Goal: Task Accomplishment & Management: Use online tool/utility

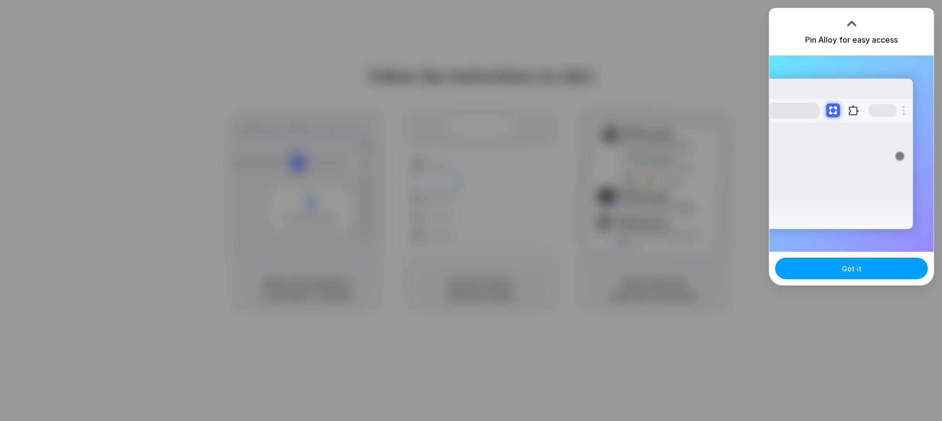
click at [827, 263] on button "Got it" at bounding box center [851, 269] width 153 height 22
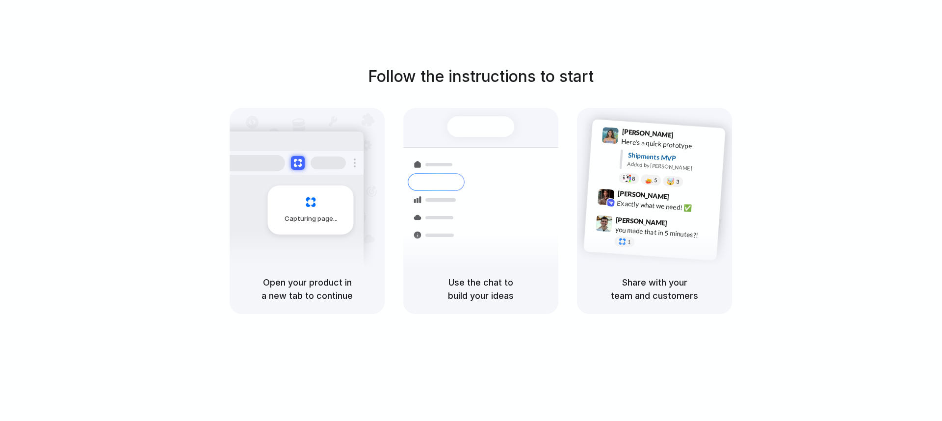
click at [338, 206] on div "Capturing page" at bounding box center [311, 209] width 86 height 49
click at [854, 12] on div "Follow the instructions to start Capturing page Open your product in a new tab …" at bounding box center [481, 220] width 962 height 441
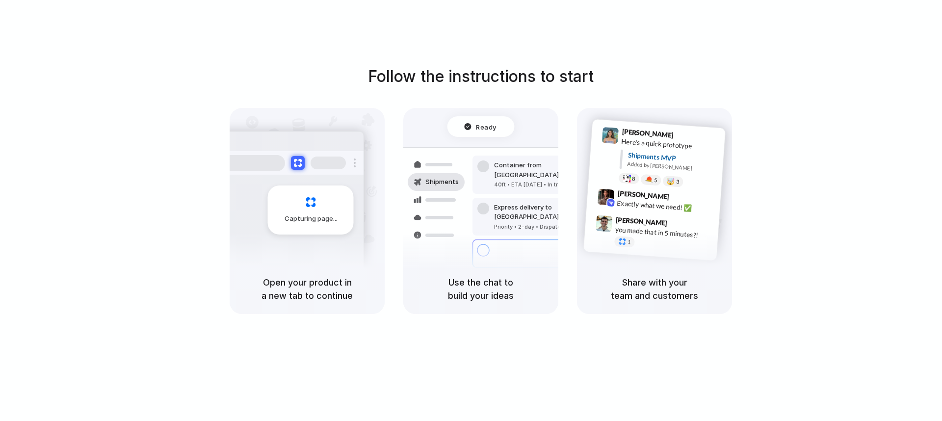
click at [471, 210] on div at bounding box center [471, 210] width 0 height 0
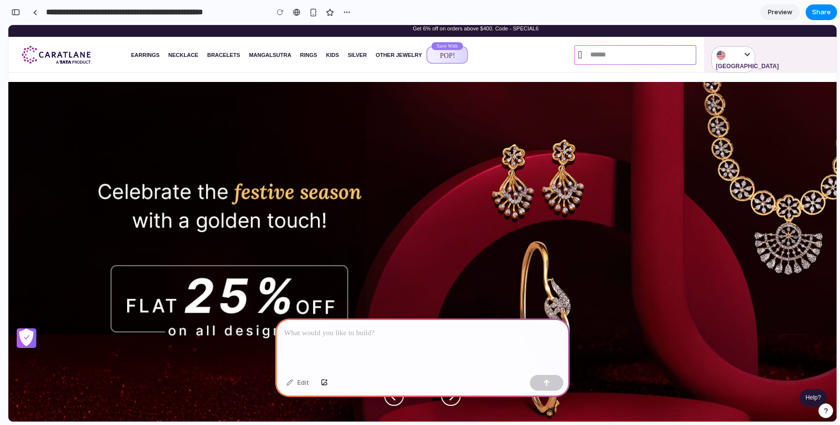
scroll to position [202, 0]
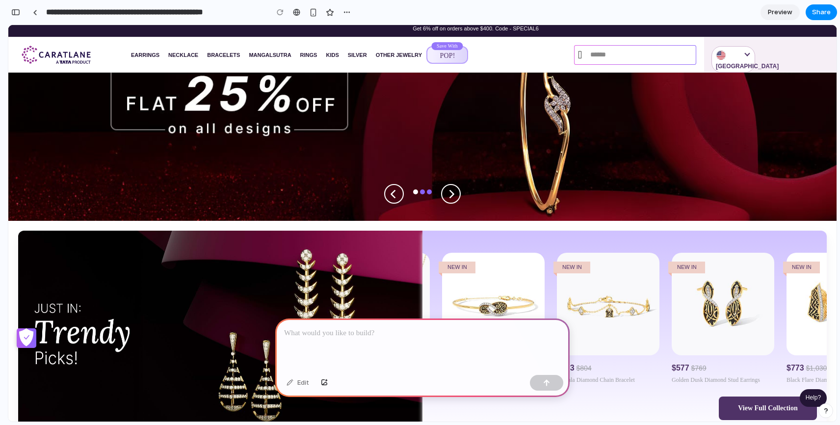
click at [484, 281] on img at bounding box center [493, 304] width 103 height 103
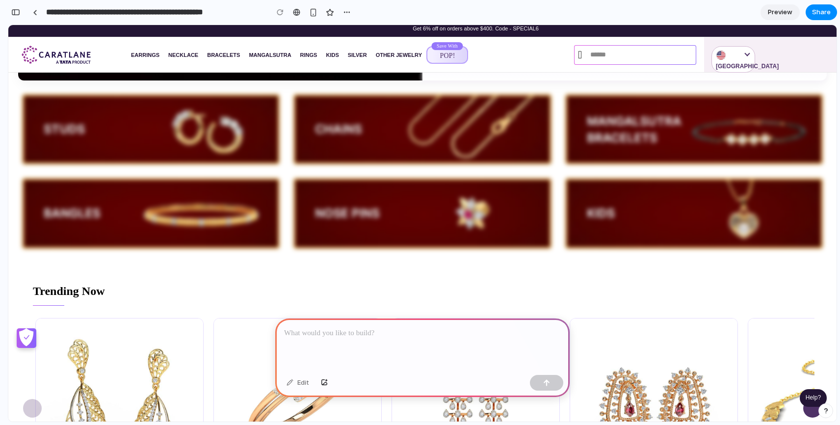
scroll to position [406, 0]
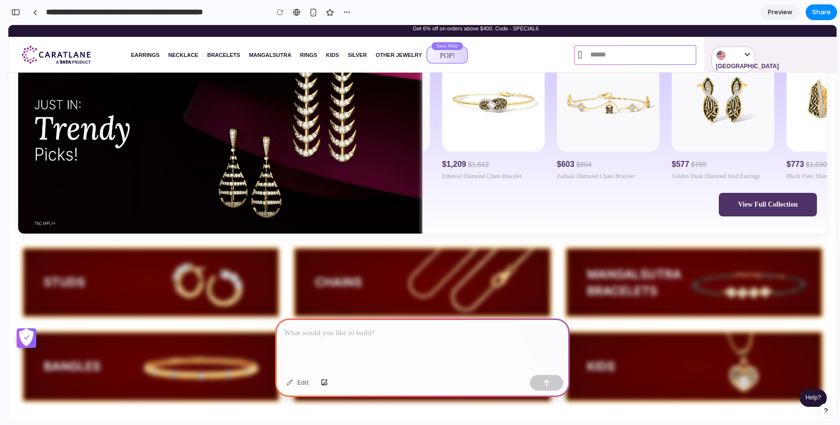
click at [491, 137] on img at bounding box center [493, 100] width 103 height 103
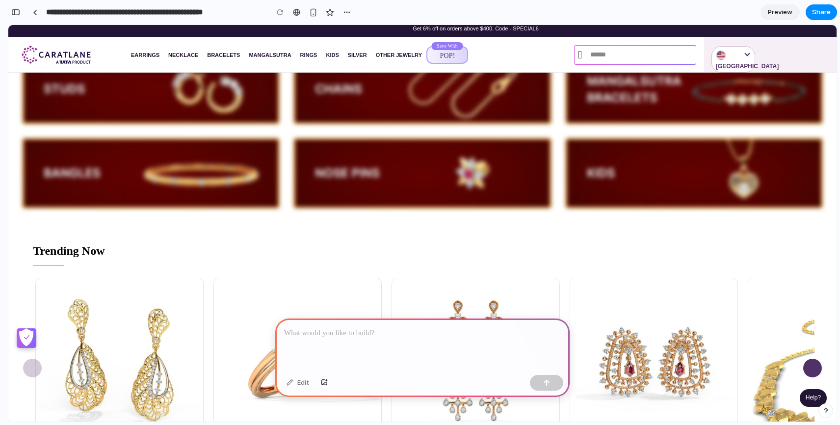
scroll to position [616, 0]
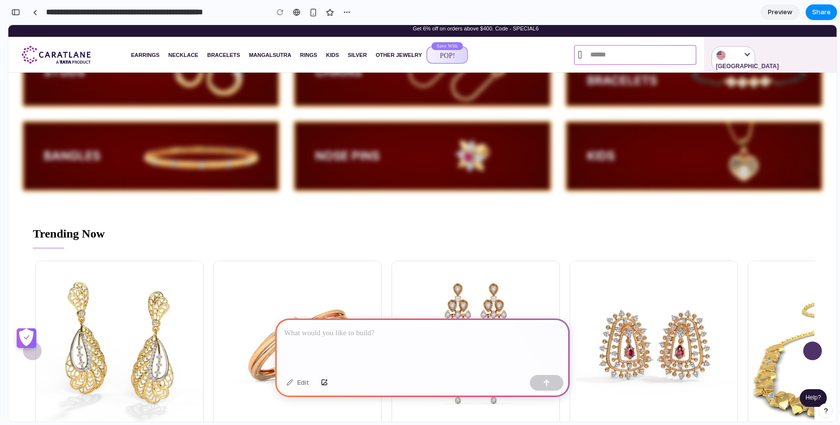
click at [330, 335] on div at bounding box center [422, 344] width 294 height 53
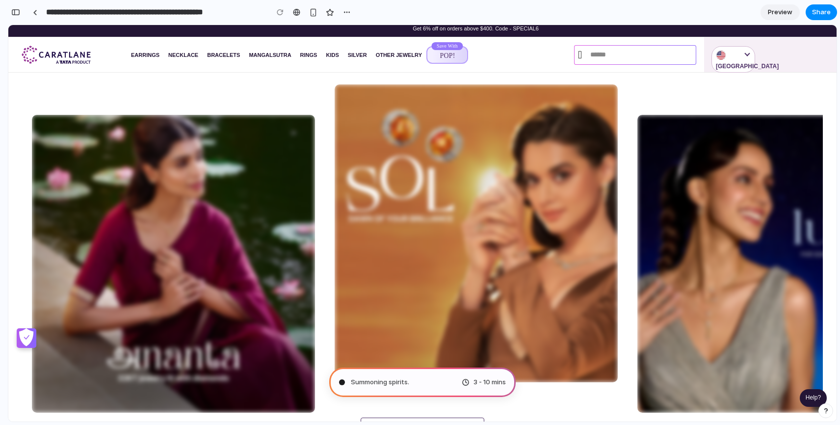
scroll to position [1730, 0]
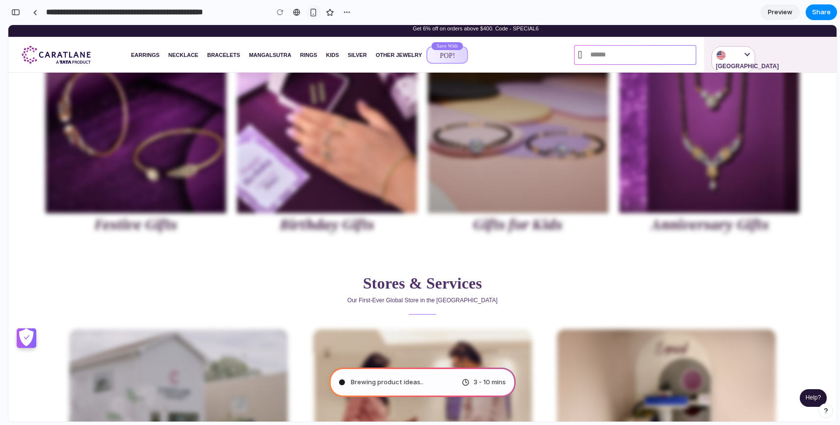
click at [311, 10] on div "button" at bounding box center [313, 12] width 8 height 8
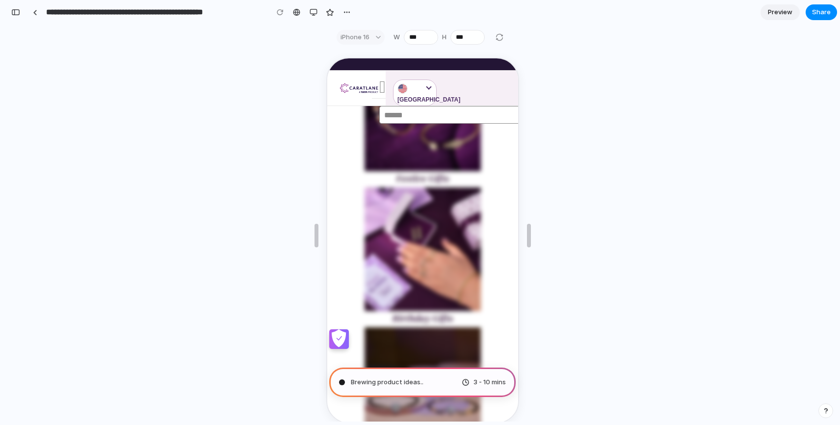
scroll to position [3120, 0]
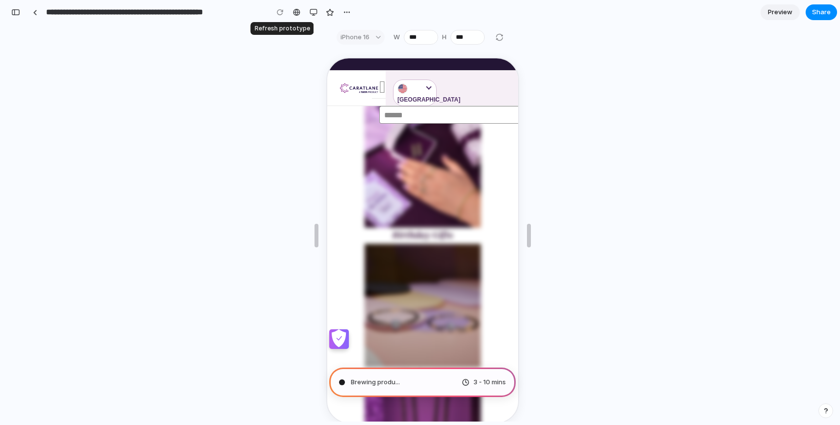
click at [279, 13] on div at bounding box center [280, 12] width 15 height 15
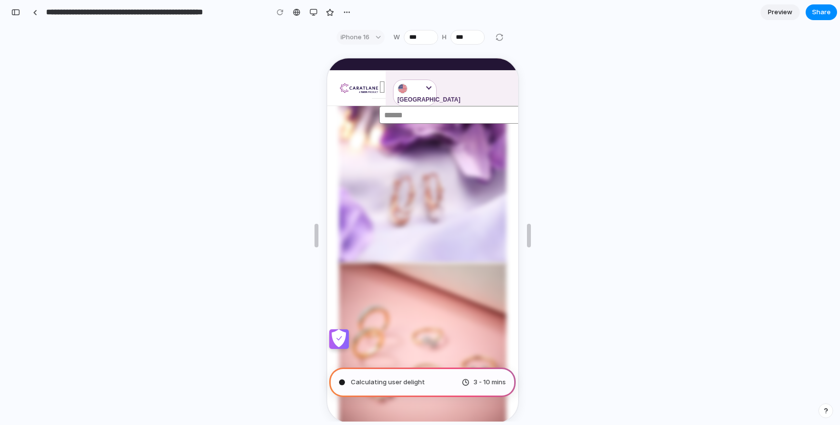
scroll to position [4930, 0]
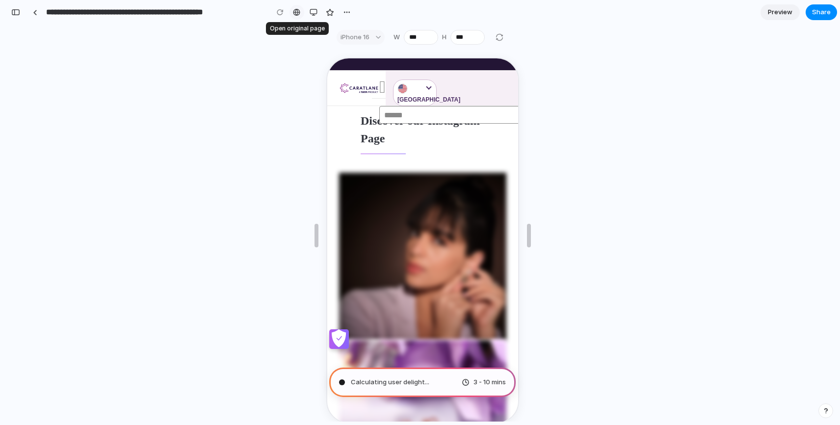
click at [294, 12] on div at bounding box center [296, 12] width 7 height 8
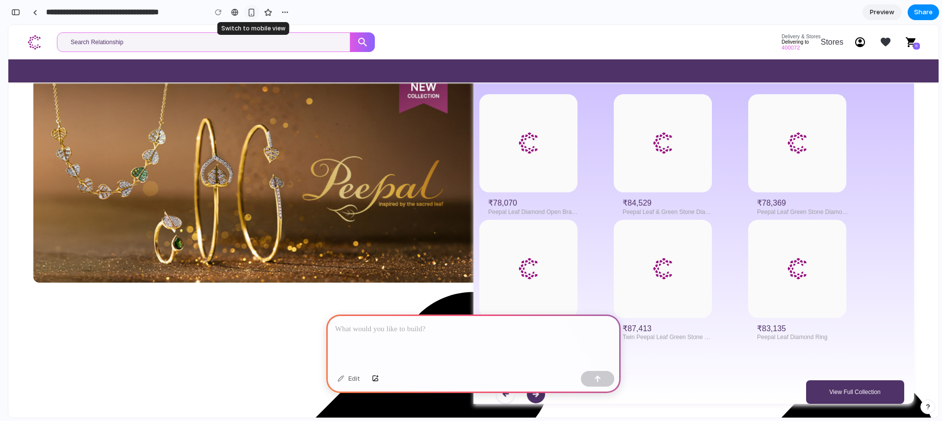
click at [254, 14] on div "button" at bounding box center [251, 12] width 8 height 8
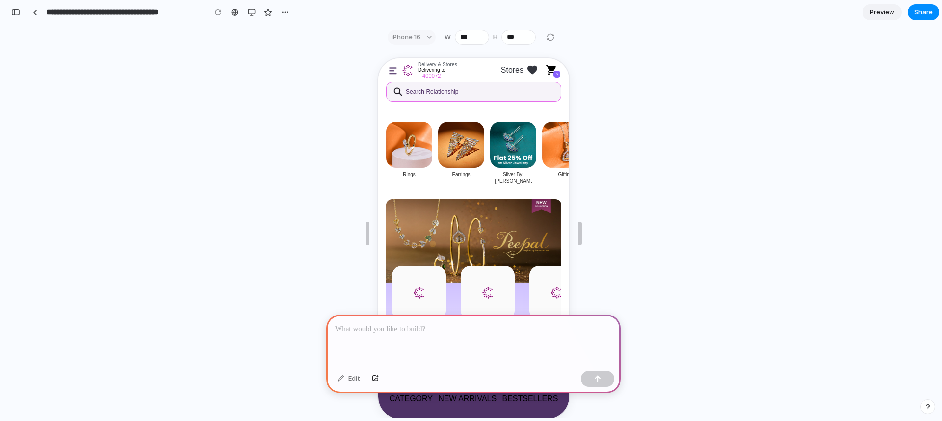
click at [395, 336] on div at bounding box center [473, 341] width 294 height 53
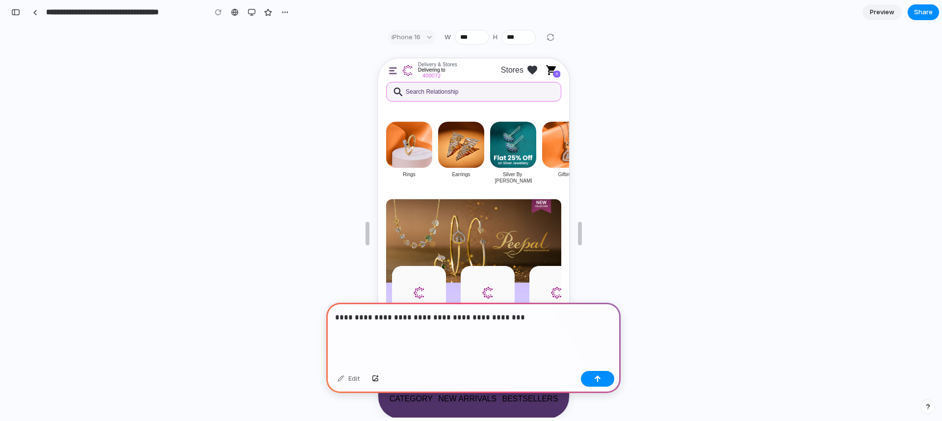
click at [404, 315] on p "**********" at bounding box center [471, 324] width 273 height 24
click at [592, 387] on div "Edit" at bounding box center [473, 380] width 294 height 26
click at [595, 381] on div "button" at bounding box center [597, 378] width 7 height 7
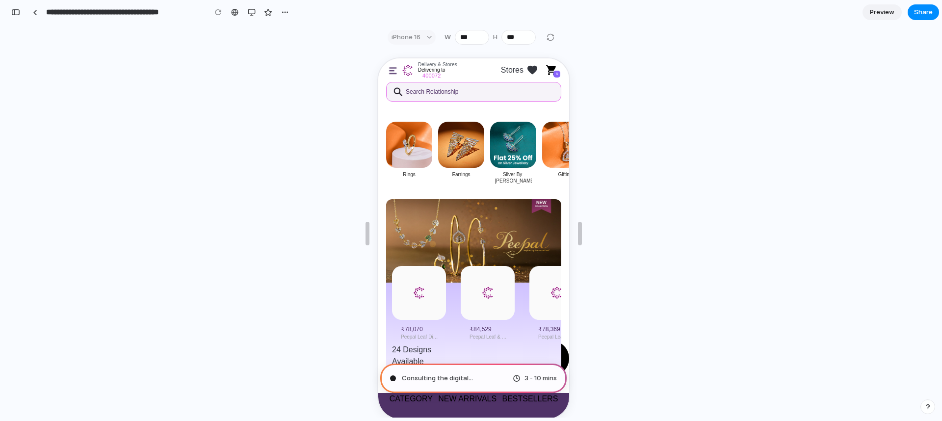
type input "**********"
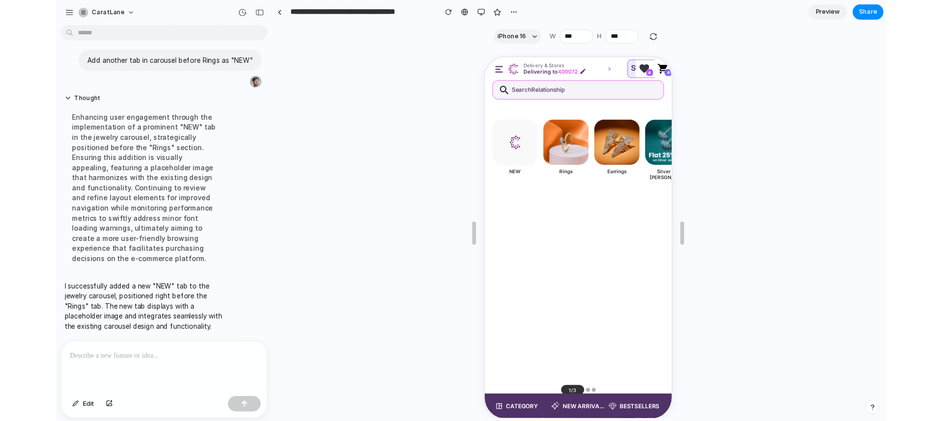
scroll to position [32, 0]
